Goal: Transaction & Acquisition: Purchase product/service

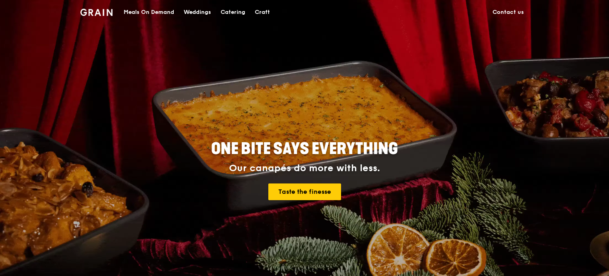
click at [152, 12] on div "Meals On Demand" at bounding box center [149, 12] width 51 height 24
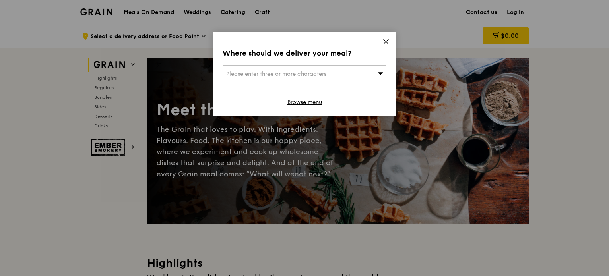
click at [377, 71] on div "Please enter three or more characters" at bounding box center [305, 74] width 164 height 18
click at [368, 74] on input "search" at bounding box center [304, 75] width 163 height 18
click at [328, 78] on input "search" at bounding box center [304, 75] width 163 height 18
paste input "117684"
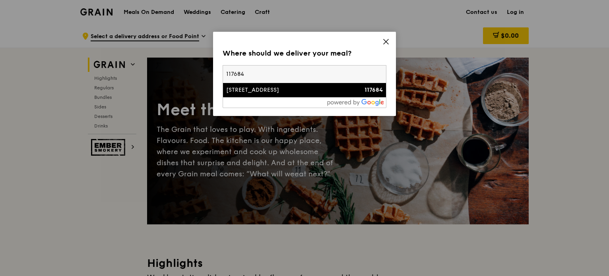
type input "117684"
click at [308, 89] on div "[STREET_ADDRESS]" at bounding box center [285, 90] width 118 height 8
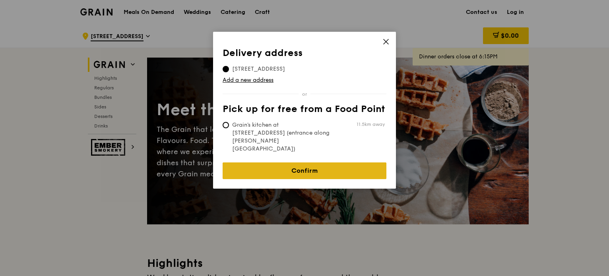
click at [308, 163] on link "Confirm" at bounding box center [305, 171] width 164 height 17
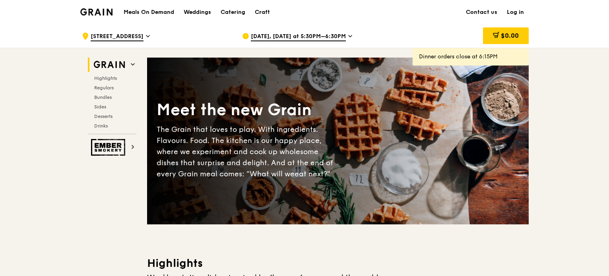
click at [339, 36] on span "[DATE], [DATE] at 5:30PM–6:30PM" at bounding box center [298, 37] width 95 height 9
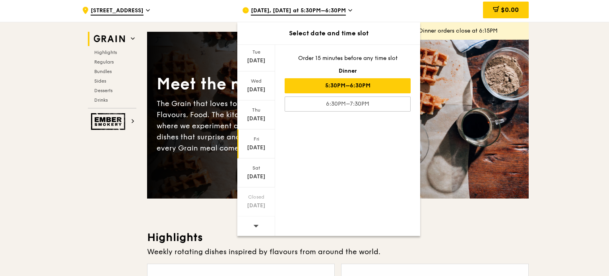
scroll to position [40, 0]
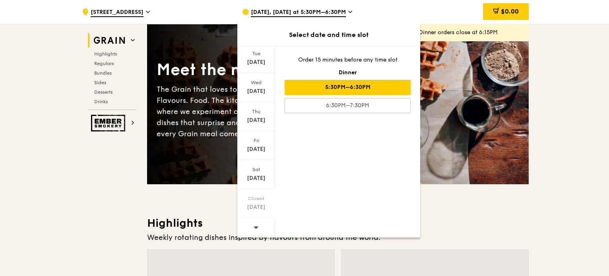
click at [253, 218] on span at bounding box center [256, 227] width 6 height 19
click at [255, 221] on span at bounding box center [256, 227] width 6 height 19
click at [254, 227] on icon at bounding box center [256, 228] width 5 height 2
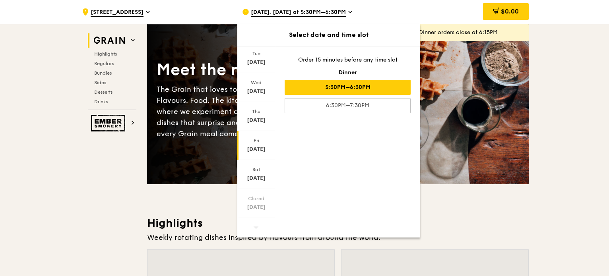
click at [259, 147] on div "[DATE]" at bounding box center [256, 150] width 35 height 8
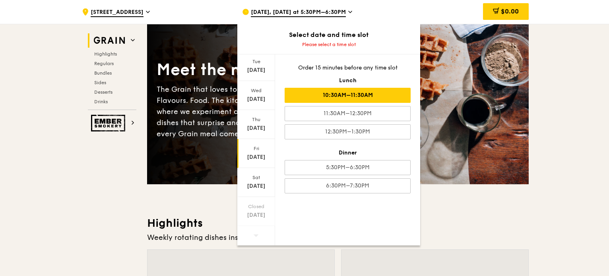
click at [350, 96] on div "10:30AM–11:30AM" at bounding box center [348, 95] width 126 height 15
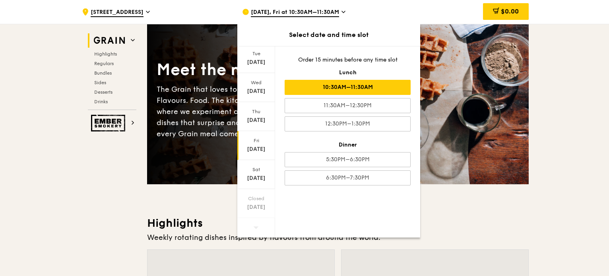
click at [357, 84] on div "10:30AM–11:30AM" at bounding box center [348, 87] width 126 height 15
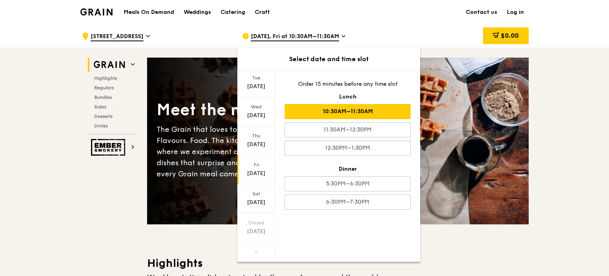
click at [390, 22] on div "Meals On Demand Weddings Catering Craft Contact us Log in" at bounding box center [304, 12] width 449 height 24
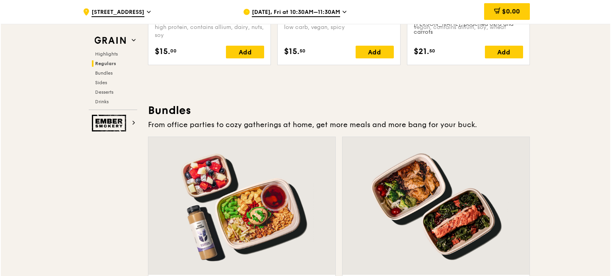
scroll to position [1193, 0]
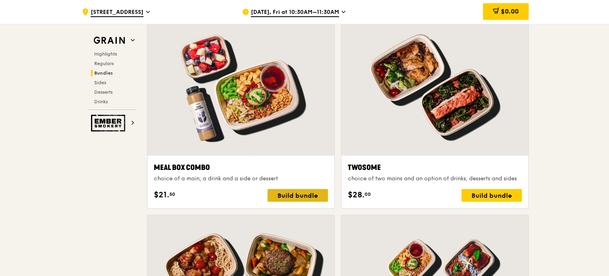
click at [290, 194] on div "Build bundle" at bounding box center [298, 195] width 60 height 13
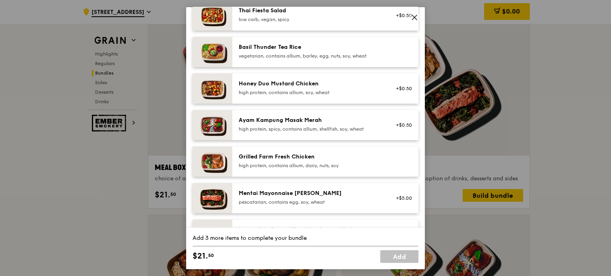
scroll to position [199, 0]
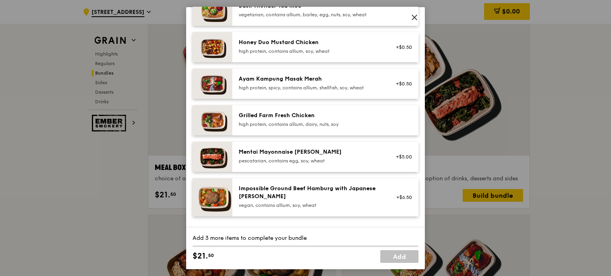
click at [361, 121] on div "high protein, contains allium, dairy, nuts, soy" at bounding box center [310, 124] width 143 height 6
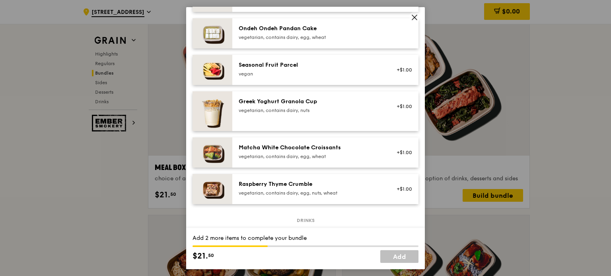
scroll to position [636, 0]
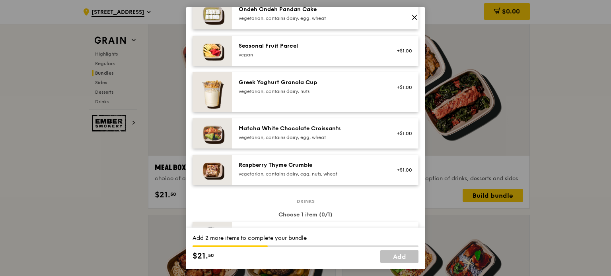
click at [357, 173] on div "vegetarian, contains dairy, egg, nuts, wheat" at bounding box center [310, 174] width 143 height 6
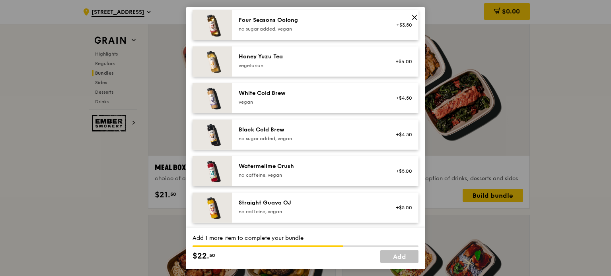
scroll to position [959, 0]
click at [358, 172] on div "no caffeine, vegan" at bounding box center [310, 174] width 143 height 6
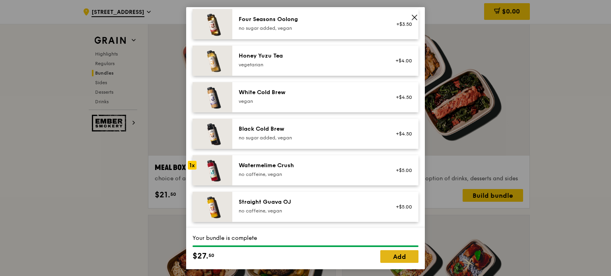
click at [392, 254] on link "Add" at bounding box center [399, 257] width 38 height 13
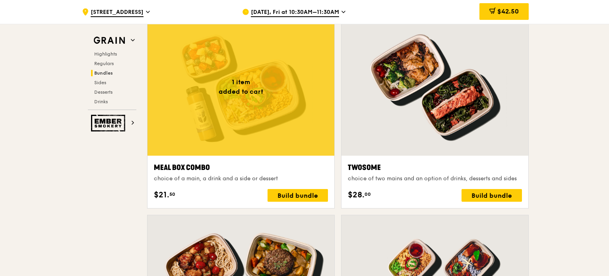
click at [228, 130] on div at bounding box center [241, 87] width 187 height 138
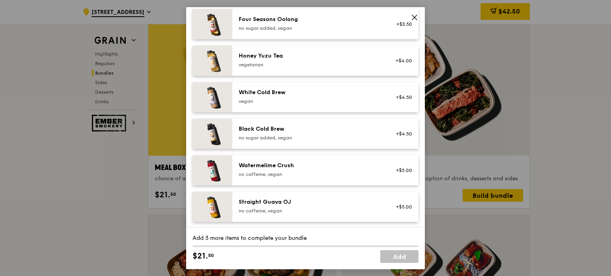
click at [411, 16] on icon at bounding box center [414, 17] width 7 height 7
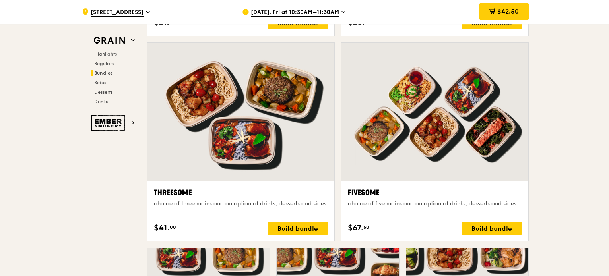
scroll to position [1432, 0]
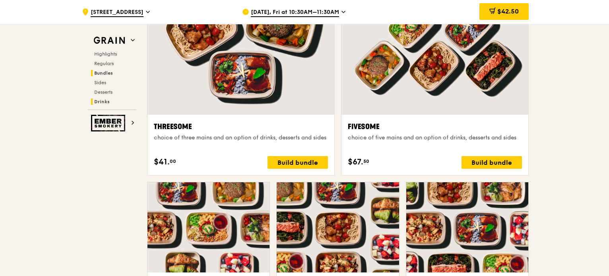
click at [106, 100] on span "Drinks" at bounding box center [102, 102] width 16 height 6
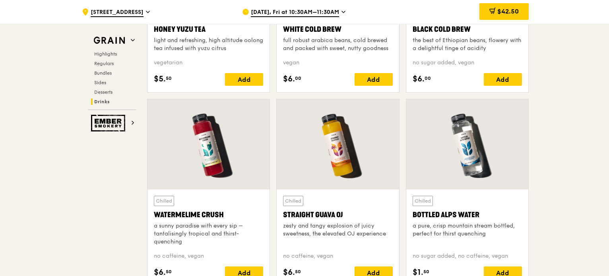
scroll to position [3148, 0]
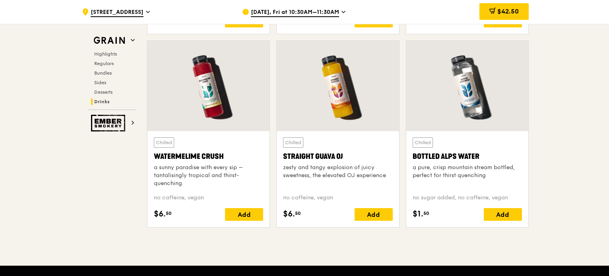
click at [223, 120] on div at bounding box center [209, 86] width 122 height 90
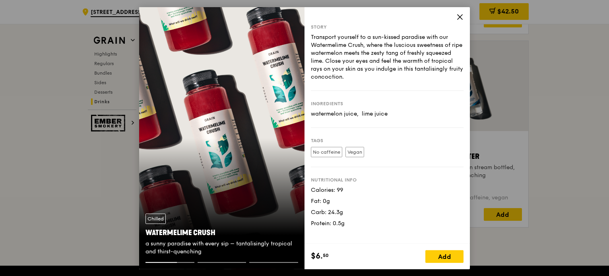
click at [459, 18] on icon at bounding box center [460, 16] width 7 height 7
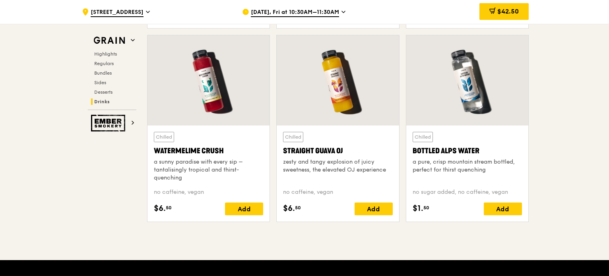
scroll to position [3109, 0]
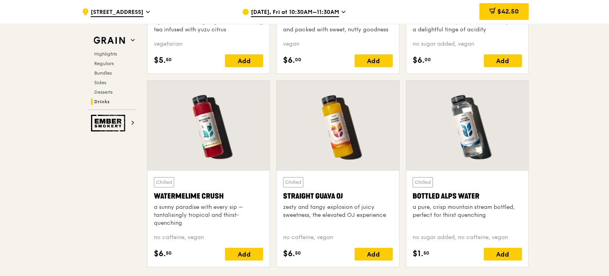
click at [504, 16] on div "$42.50" at bounding box center [504, 11] width 49 height 17
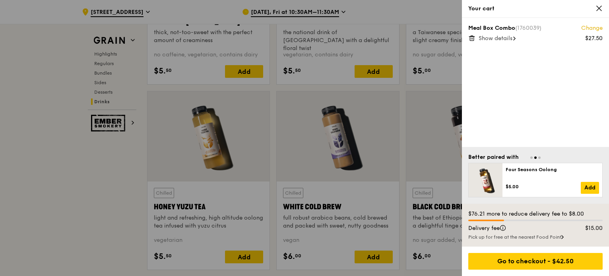
scroll to position [2910, 0]
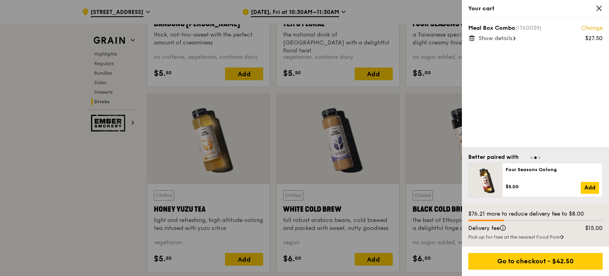
click at [510, 39] on span "Show details" at bounding box center [496, 38] width 34 height 7
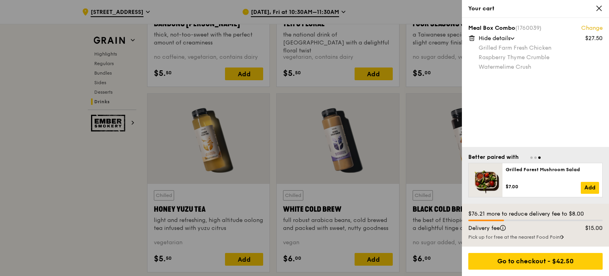
click at [547, 80] on div "Meal Box Combo (1760039) Change $27.50 Hide details Grilled Farm Fresh Chicken …" at bounding box center [535, 82] width 147 height 129
click at [593, 27] on link "Change" at bounding box center [592, 28] width 21 height 8
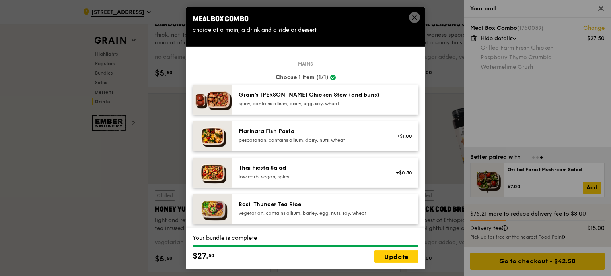
click at [412, 19] on icon at bounding box center [414, 17] width 5 height 5
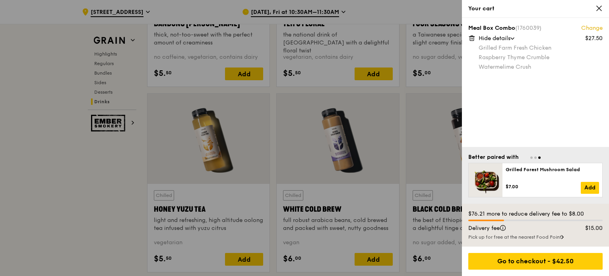
click at [600, 5] on icon at bounding box center [599, 8] width 7 height 7
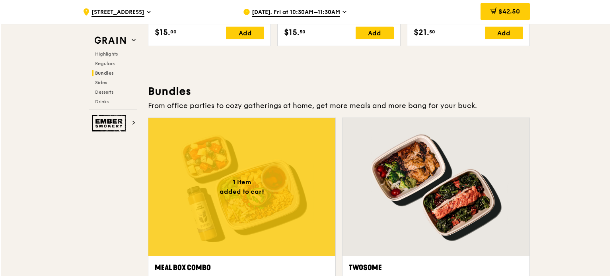
scroll to position [1199, 0]
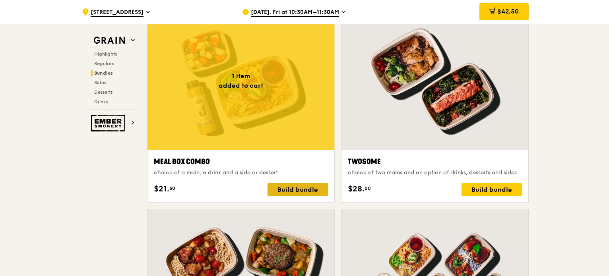
click at [275, 191] on div "Build bundle" at bounding box center [298, 189] width 60 height 13
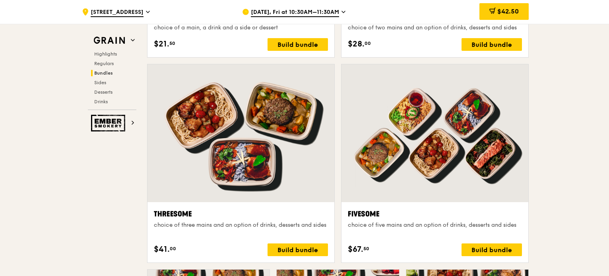
scroll to position [1358, 0]
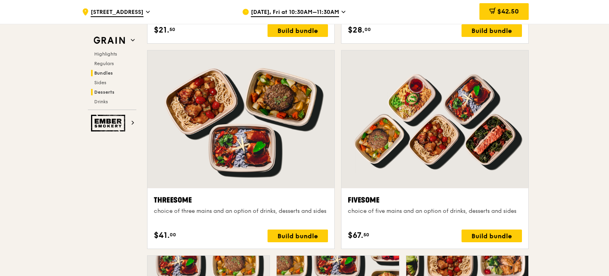
drag, startPoint x: 104, startPoint y: 89, endPoint x: 109, endPoint y: 90, distance: 4.5
click at [103, 90] on span "Desserts" at bounding box center [104, 93] width 20 height 6
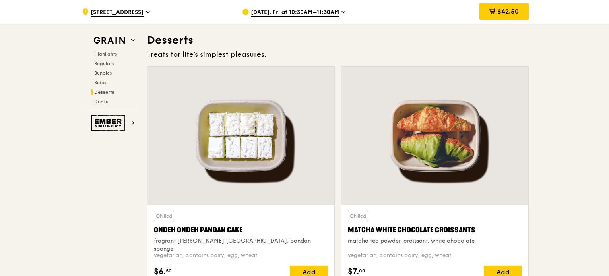
scroll to position [2465, 0]
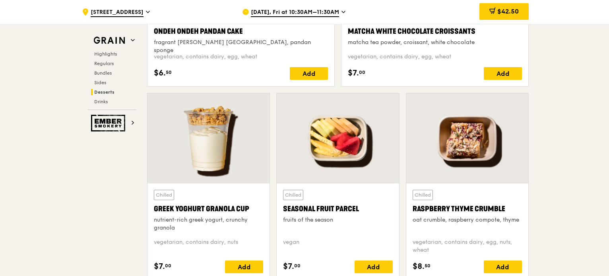
click at [482, 144] on div at bounding box center [468, 138] width 122 height 90
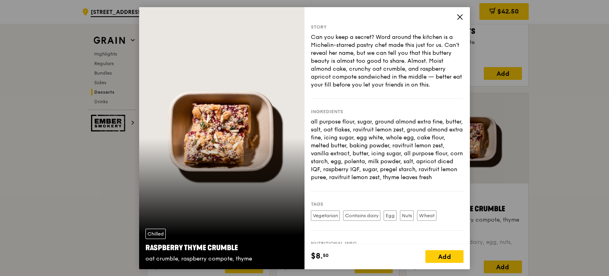
click at [461, 15] on icon at bounding box center [460, 16] width 5 height 5
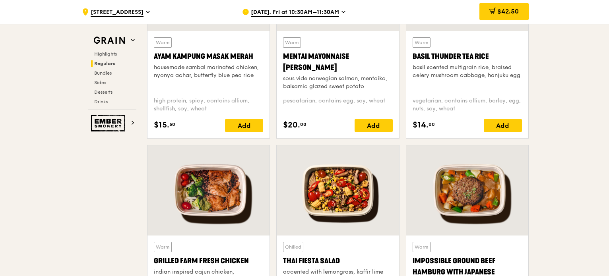
scroll to position [915, 0]
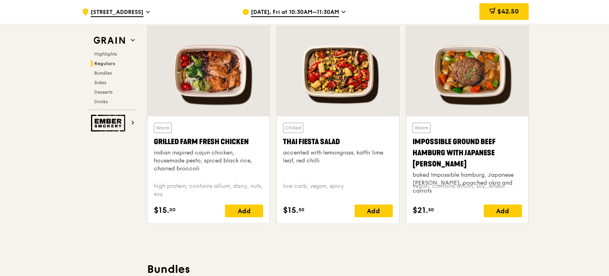
click at [219, 93] on div at bounding box center [209, 71] width 122 height 90
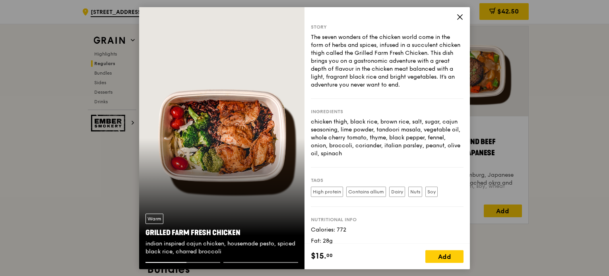
click at [459, 18] on icon at bounding box center [460, 16] width 5 height 5
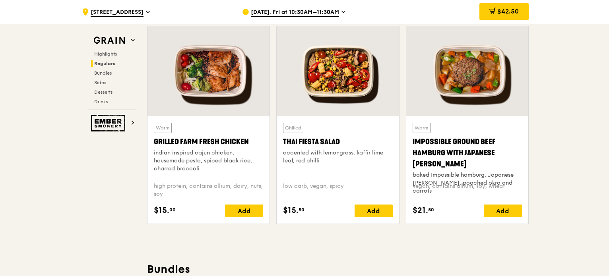
scroll to position [875, 0]
